Goal: Information Seeking & Learning: Learn about a topic

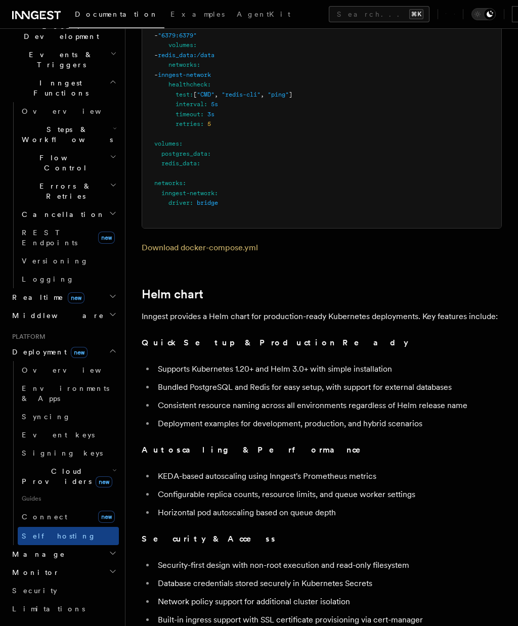
scroll to position [252, 0]
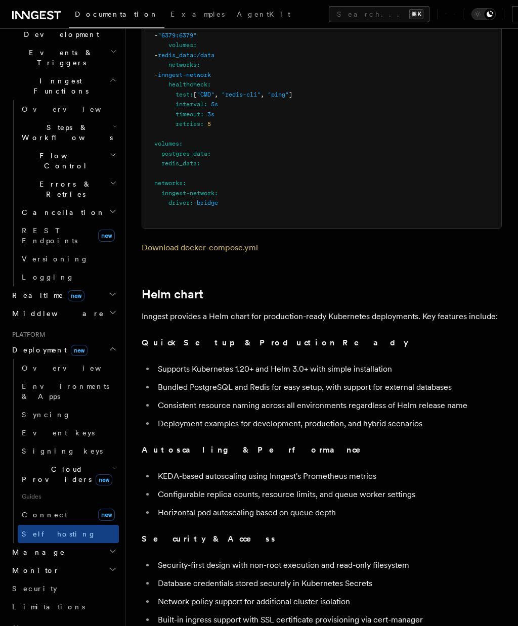
click at [68, 290] on span "new" at bounding box center [76, 295] width 17 height 11
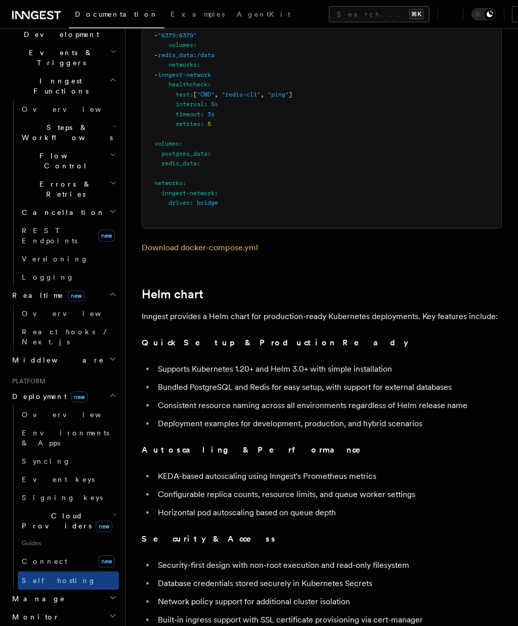
click at [33, 305] on link "Overview" at bounding box center [68, 314] width 101 height 18
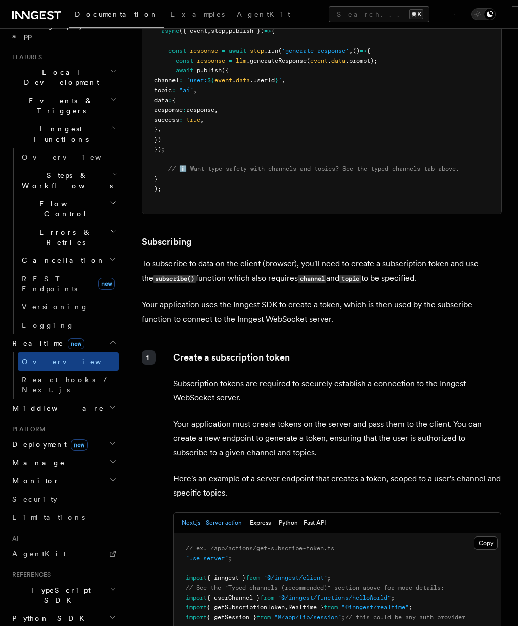
scroll to position [1023, 0]
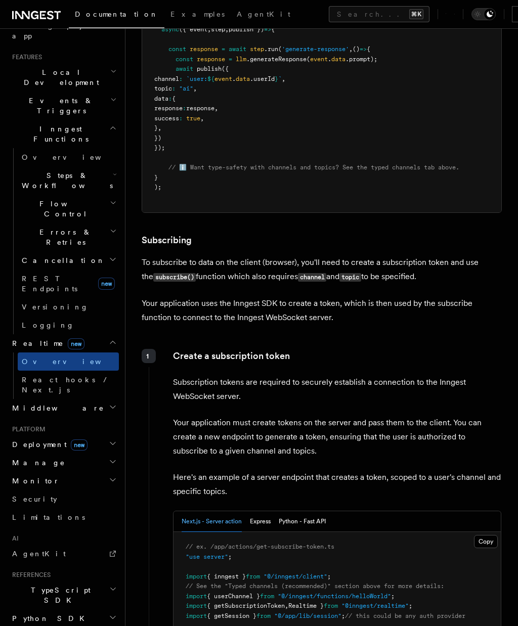
click at [44, 375] on span "React hooks / Next.js" at bounding box center [70, 385] width 97 height 20
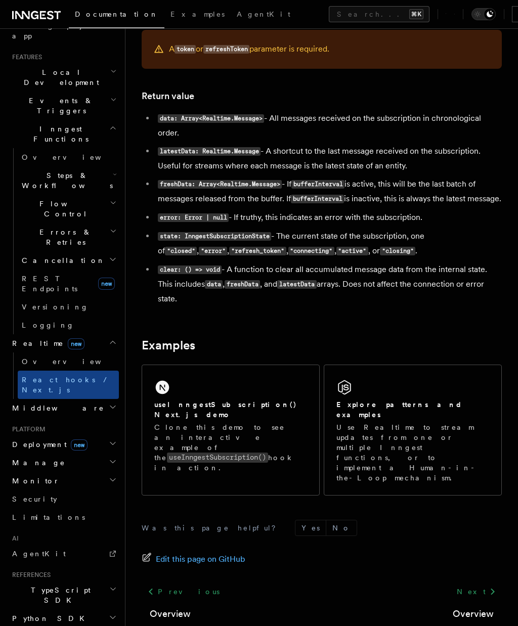
scroll to position [834, 0]
click at [30, 440] on span "Deployment new" at bounding box center [47, 445] width 79 height 10
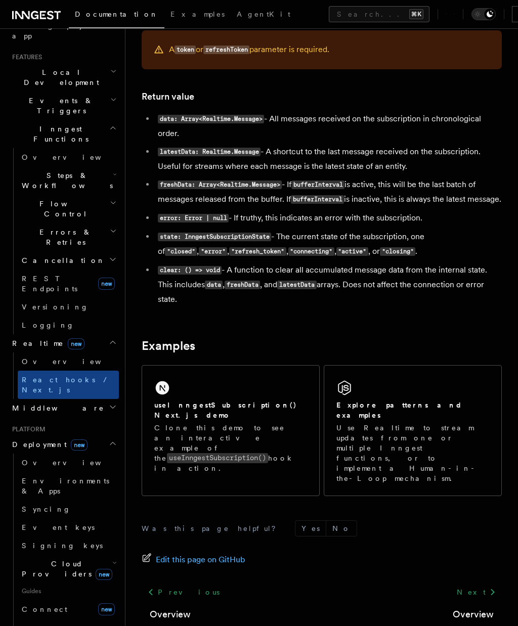
click at [28, 454] on link "Overview" at bounding box center [68, 463] width 101 height 18
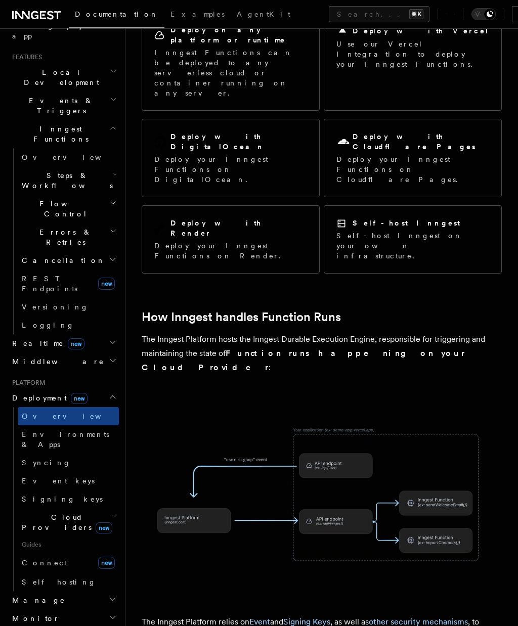
scroll to position [115, 0]
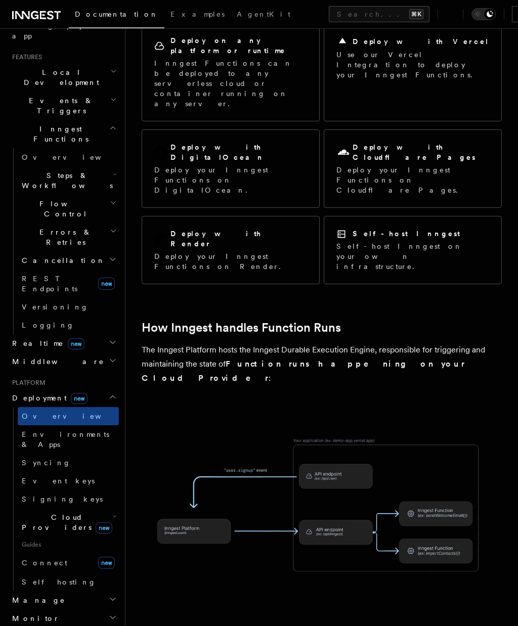
click at [446, 241] on p "Self-host Inngest on your own infrastructure." at bounding box center [412, 256] width 153 height 30
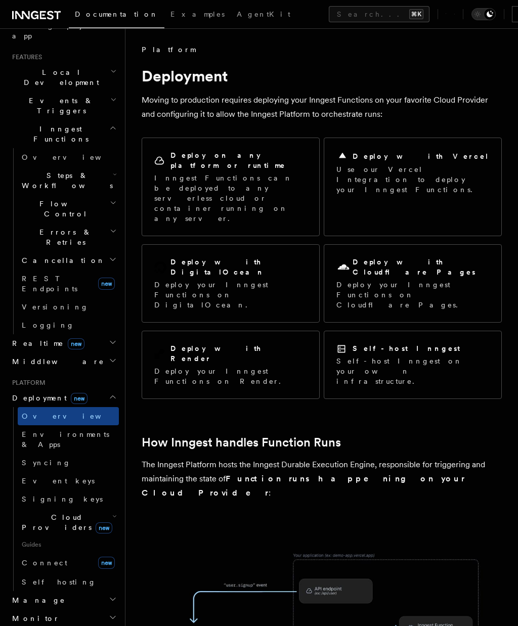
scroll to position [834, 0]
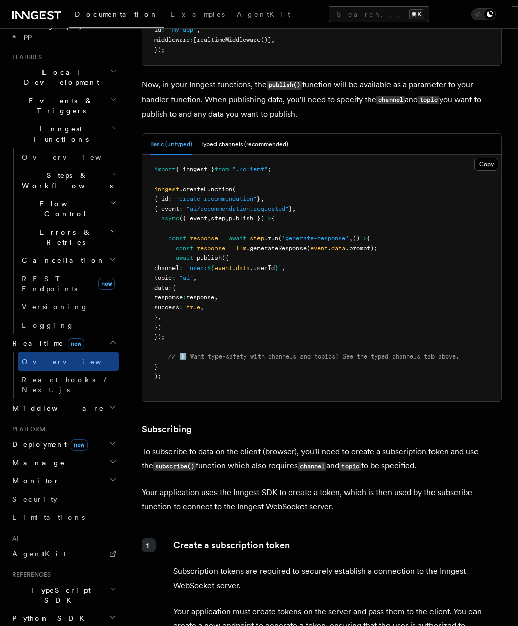
scroll to position [1023, 0]
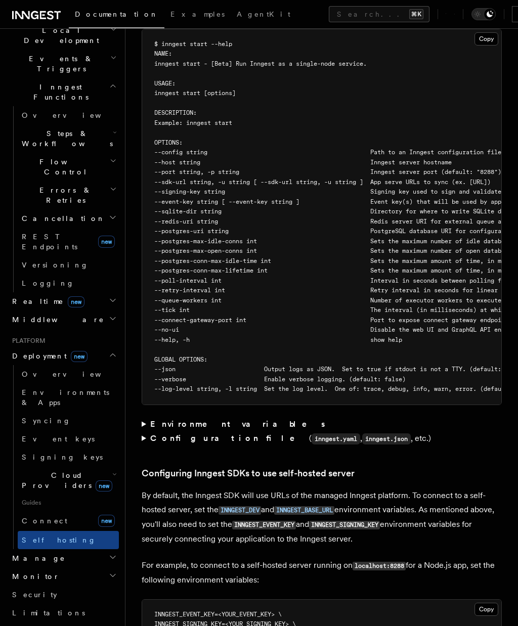
scroll to position [247, 0]
click at [106, 465] on h2 "Cloud Providers new" at bounding box center [68, 479] width 101 height 28
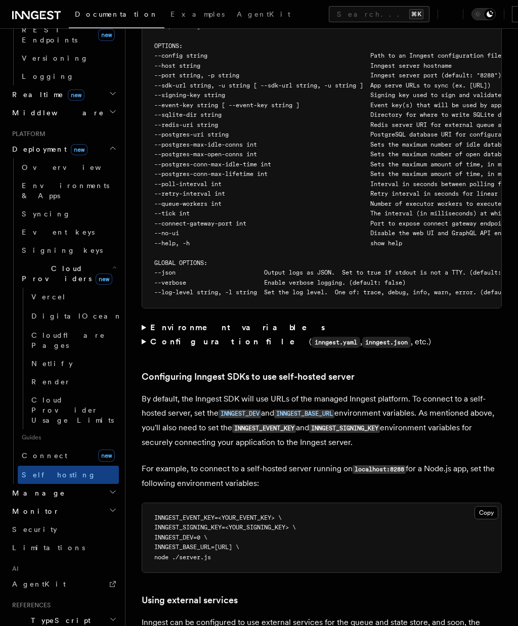
scroll to position [1956, 0]
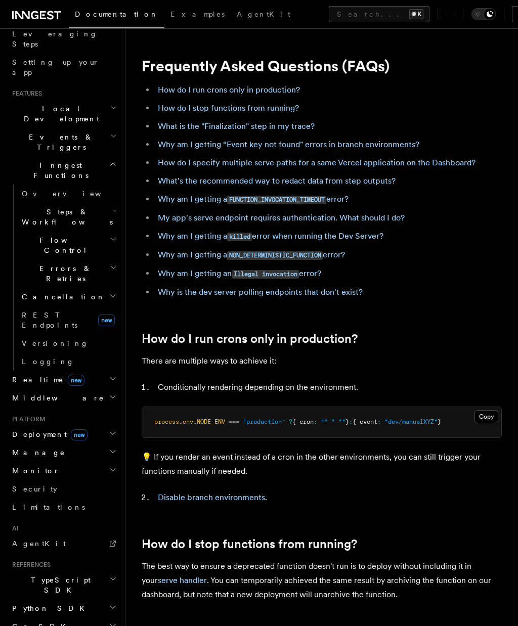
click at [291, 89] on link "How do I run crons only in production?" at bounding box center [229, 90] width 142 height 10
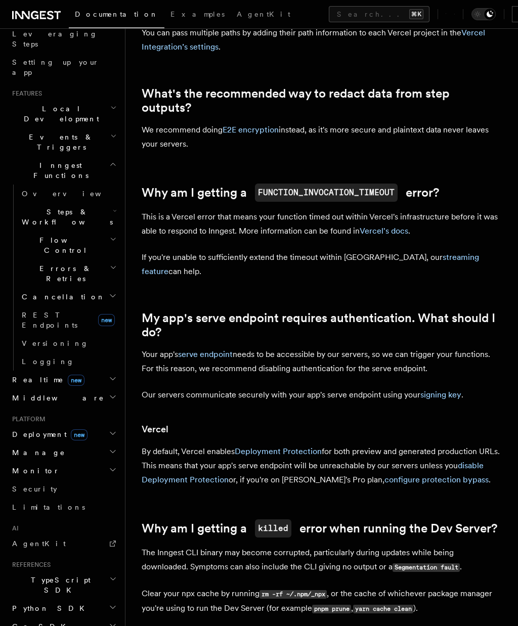
scroll to position [987, 0]
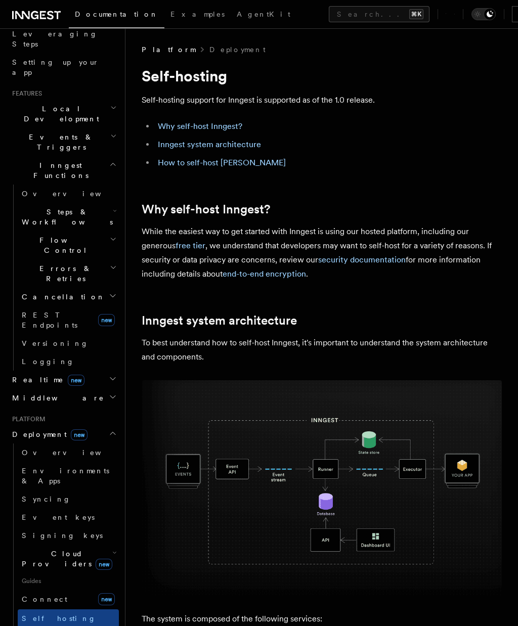
scroll to position [1956, 0]
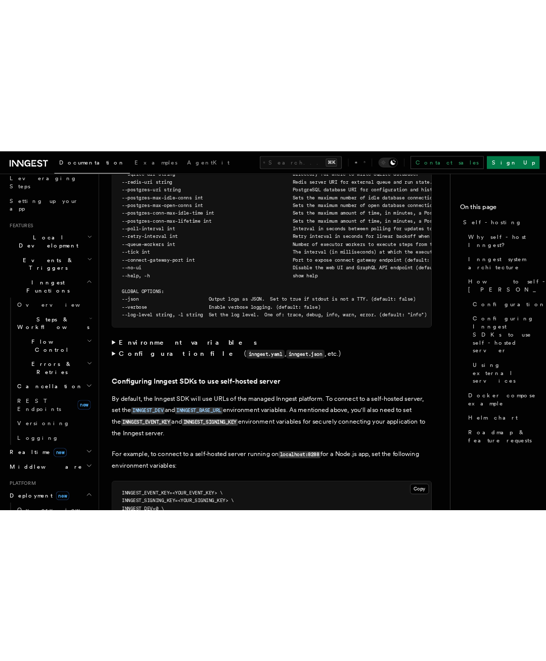
scroll to position [1956, 0]
